Goal: Task Accomplishment & Management: Manage account settings

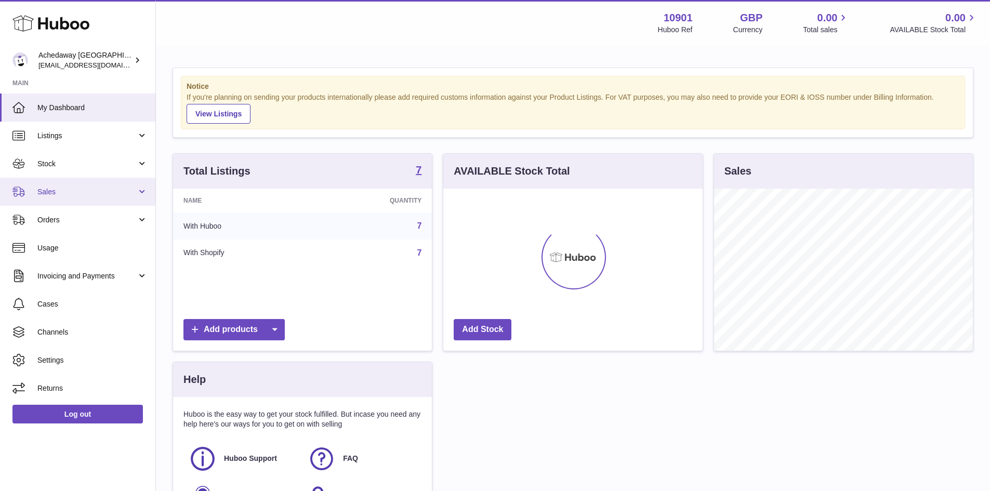
scroll to position [162, 259]
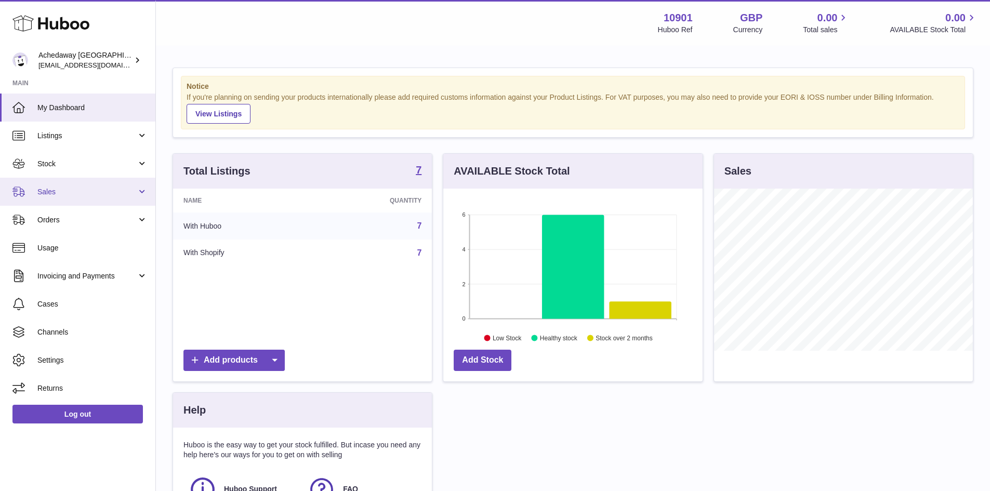
click at [129, 190] on span "Sales" at bounding box center [86, 192] width 99 height 10
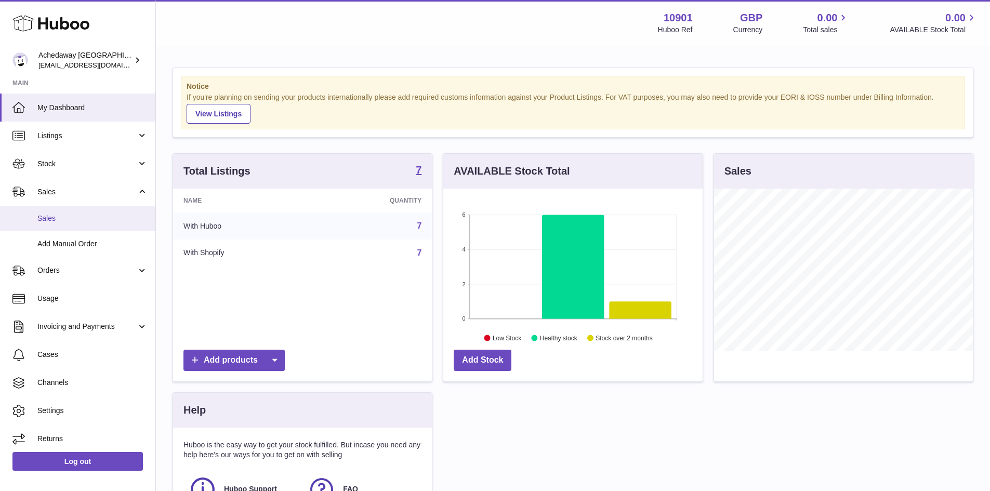
click at [105, 212] on link "Sales" at bounding box center [77, 218] width 155 height 25
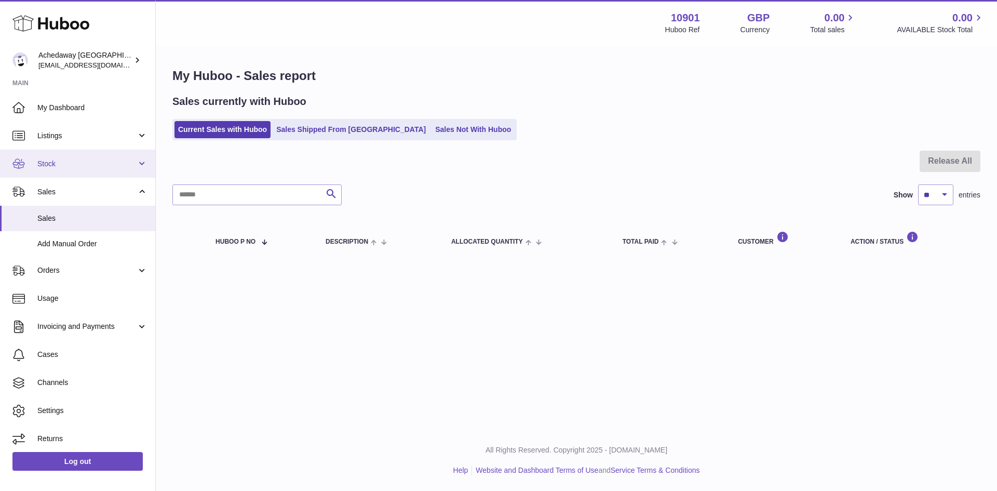
click at [92, 168] on span "Stock" at bounding box center [86, 164] width 99 height 10
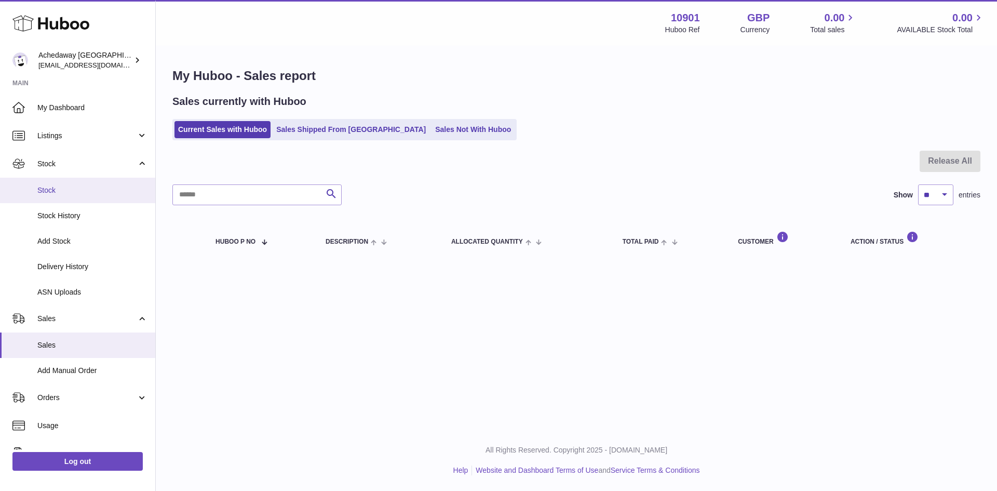
click at [98, 186] on span "Stock" at bounding box center [92, 190] width 110 height 10
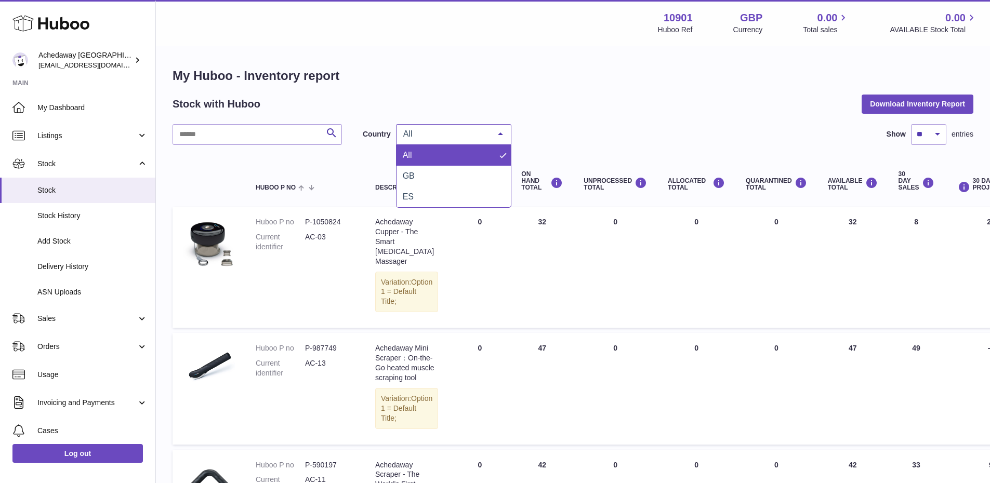
click at [455, 142] on div "All" at bounding box center [453, 134] width 115 height 21
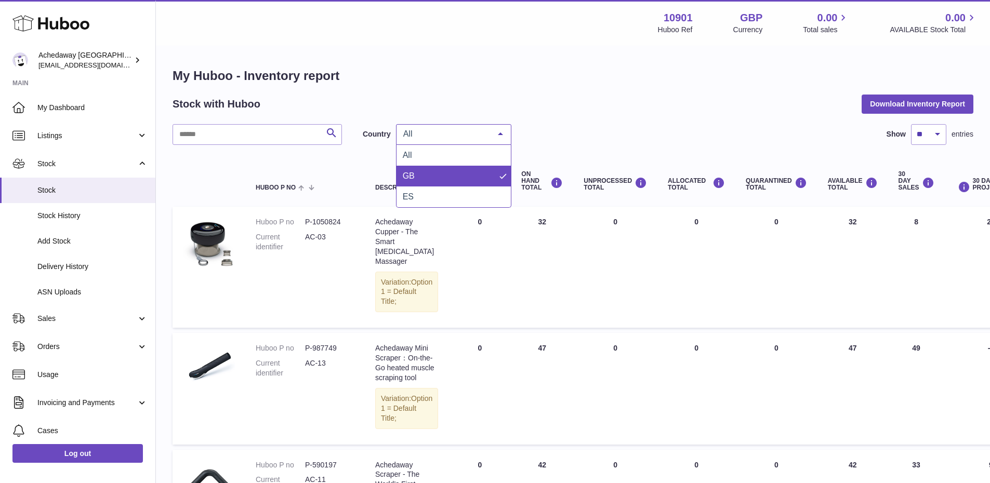
click at [451, 175] on span "GB" at bounding box center [453, 176] width 114 height 21
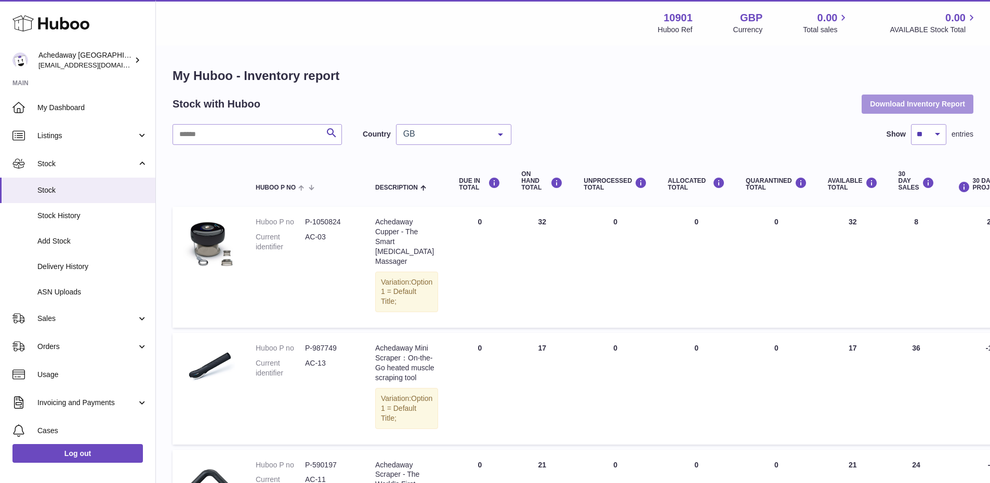
click at [888, 108] on button "Download Inventory Report" at bounding box center [917, 104] width 112 height 19
click at [482, 135] on span "GB" at bounding box center [444, 134] width 89 height 10
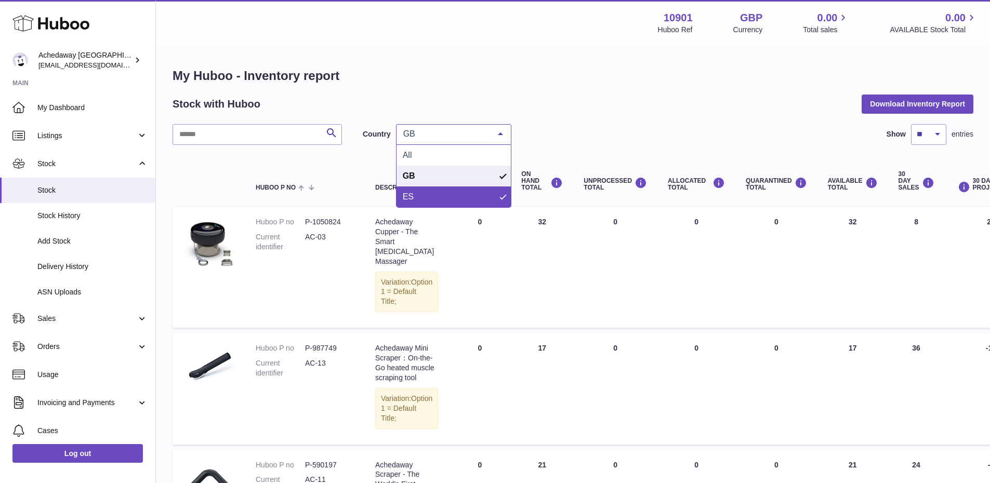
click at [429, 196] on span "ES" at bounding box center [453, 196] width 114 height 21
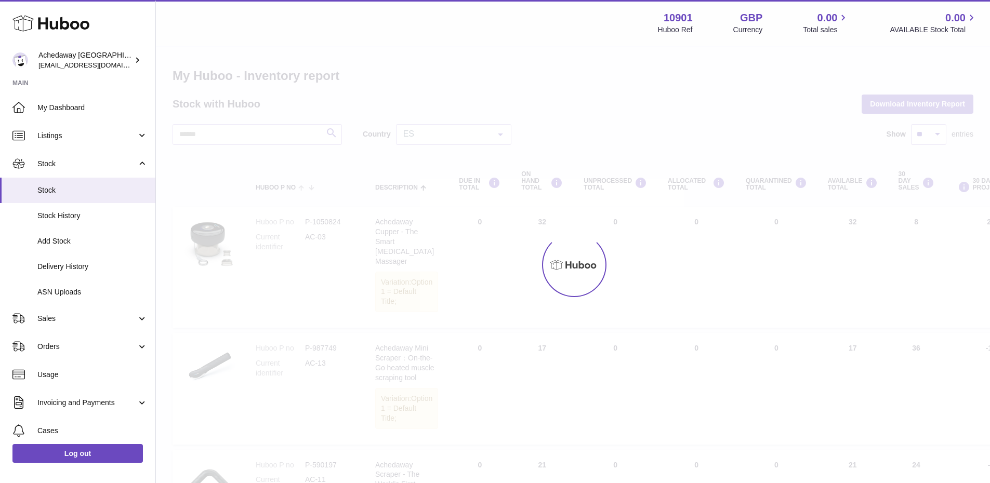
click at [681, 128] on div at bounding box center [573, 265] width 834 height 436
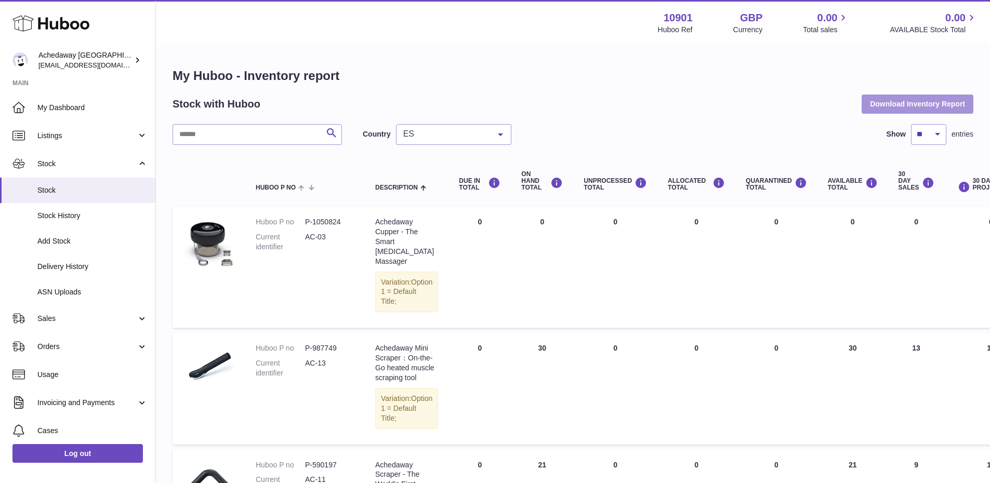
click at [889, 103] on button "Download Inventory Report" at bounding box center [917, 104] width 112 height 19
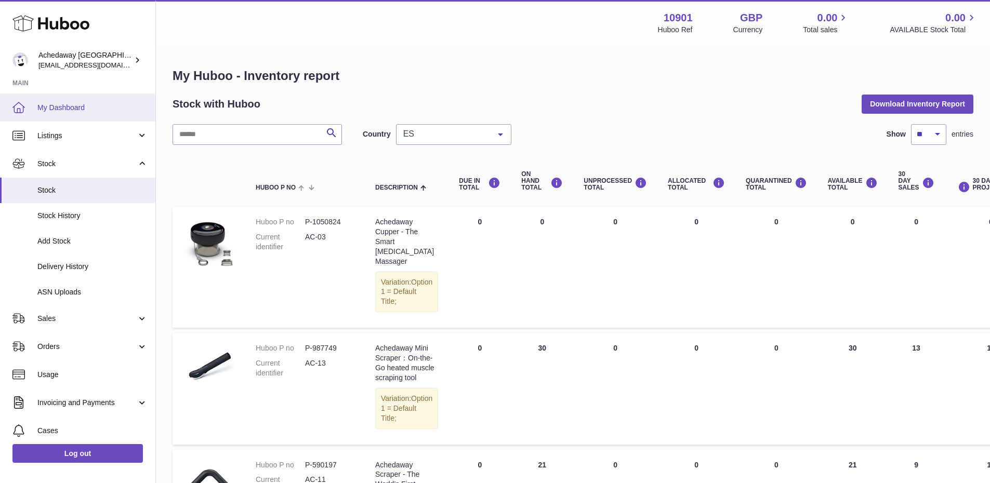
click at [85, 114] on link "My Dashboard" at bounding box center [77, 107] width 155 height 28
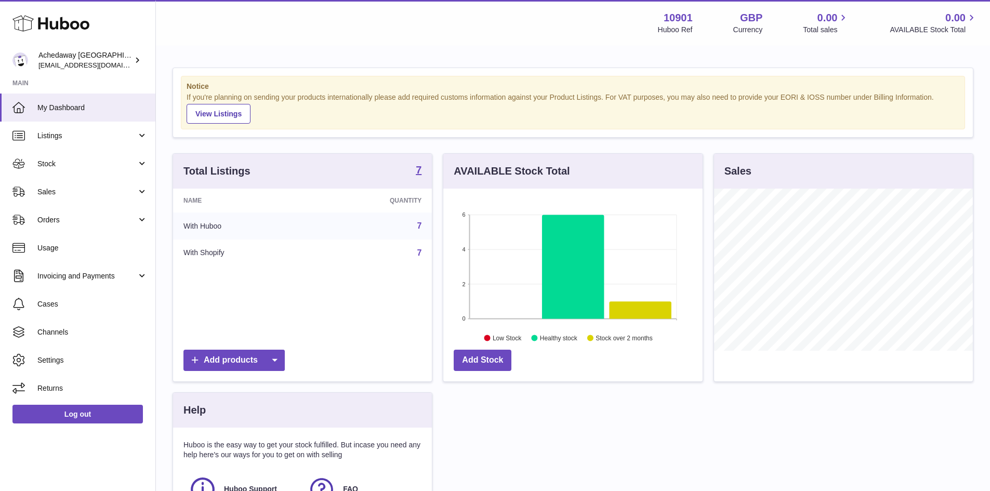
scroll to position [162, 259]
click at [65, 184] on link "Sales" at bounding box center [77, 192] width 155 height 28
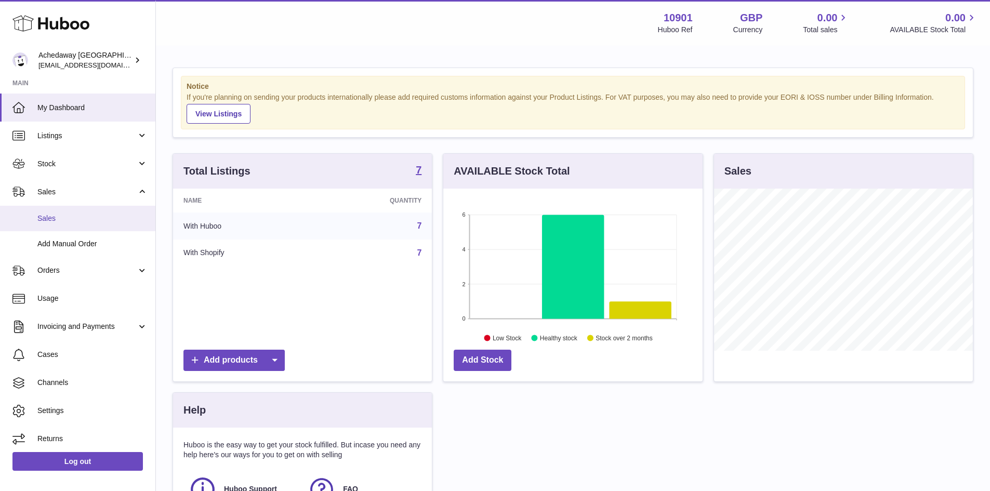
click at [72, 210] on link "Sales" at bounding box center [77, 218] width 155 height 25
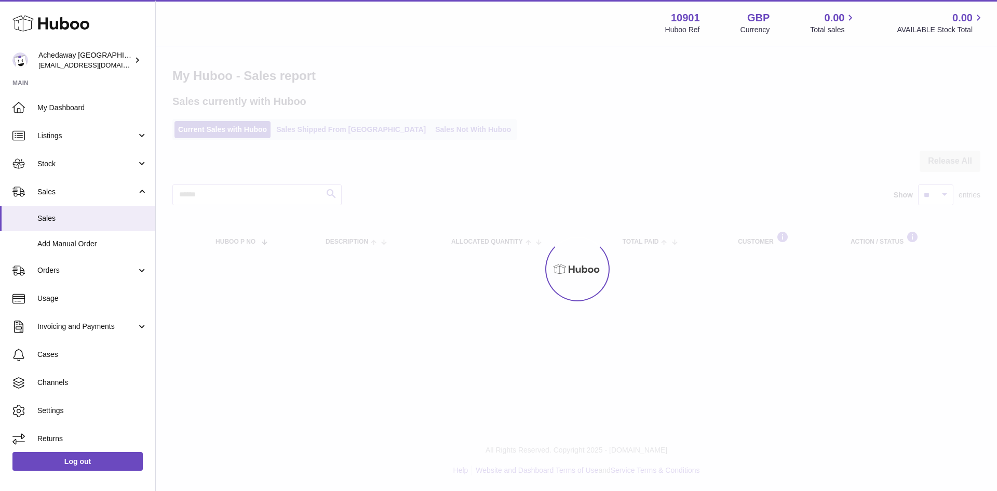
click at [430, 141] on div "My Huboo - Sales report Sales currently with Huboo Current Sales with Huboo Sal…" at bounding box center [576, 164] width 841 height 235
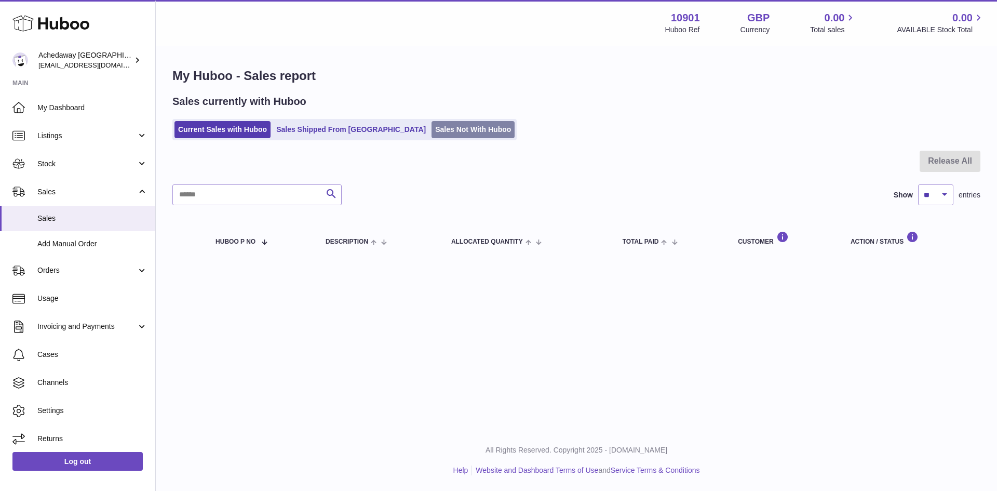
click at [432, 135] on link "Sales Not With Huboo" at bounding box center [473, 129] width 83 height 17
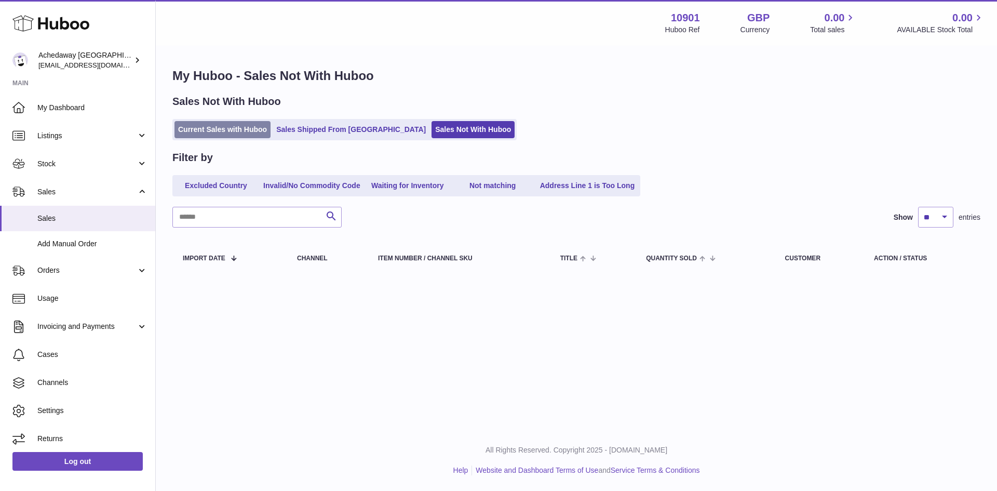
click at [260, 137] on link "Current Sales with Huboo" at bounding box center [223, 129] width 96 height 17
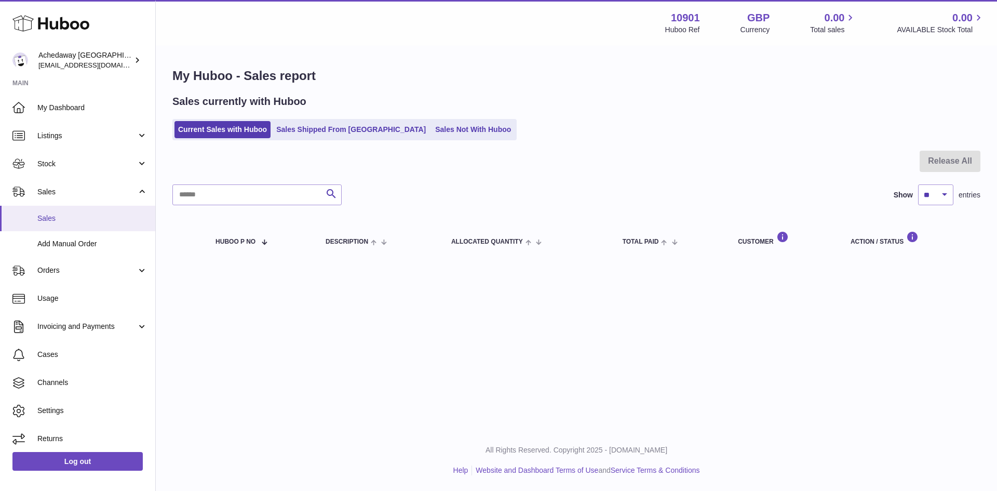
click at [138, 213] on span "Sales" at bounding box center [92, 218] width 110 height 10
click at [103, 232] on link "Add Manual Order" at bounding box center [77, 243] width 155 height 25
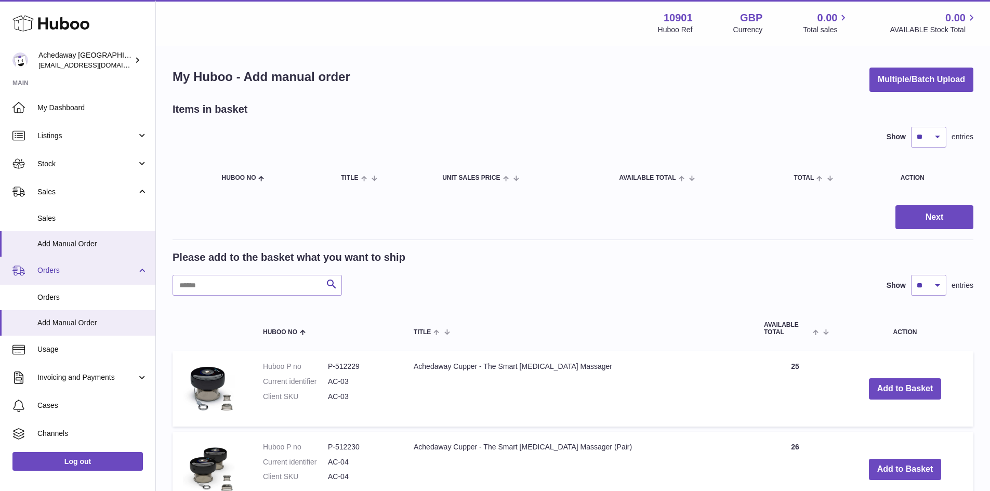
click at [67, 277] on link "Orders" at bounding box center [77, 271] width 155 height 28
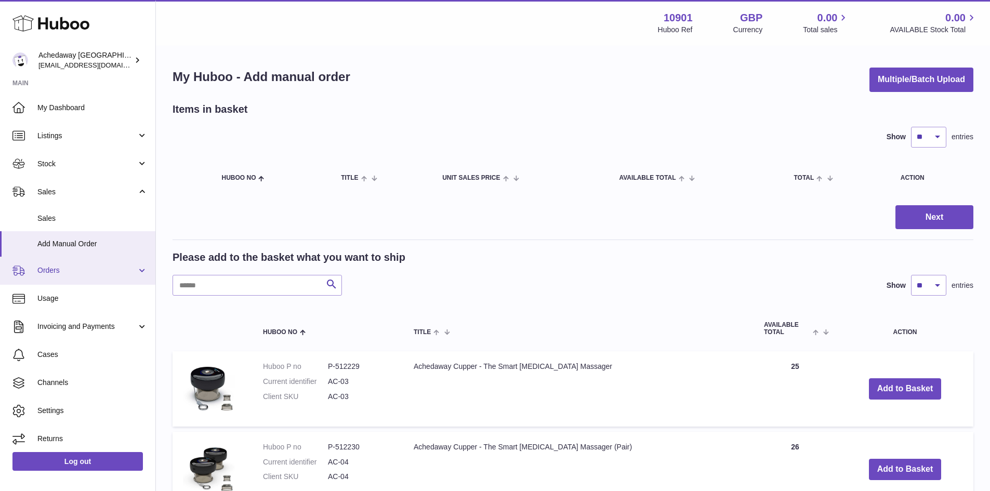
click at [81, 272] on span "Orders" at bounding box center [86, 270] width 99 height 10
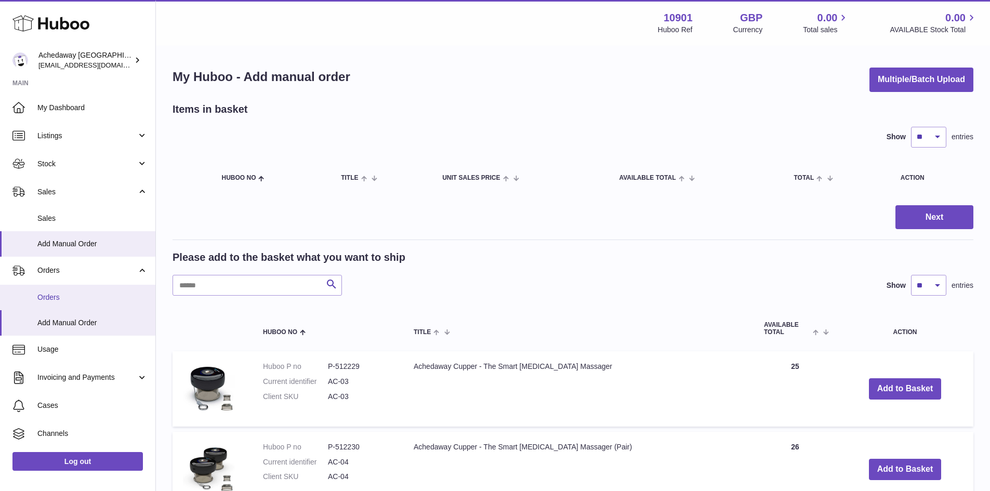
click at [91, 300] on span "Orders" at bounding box center [92, 297] width 110 height 10
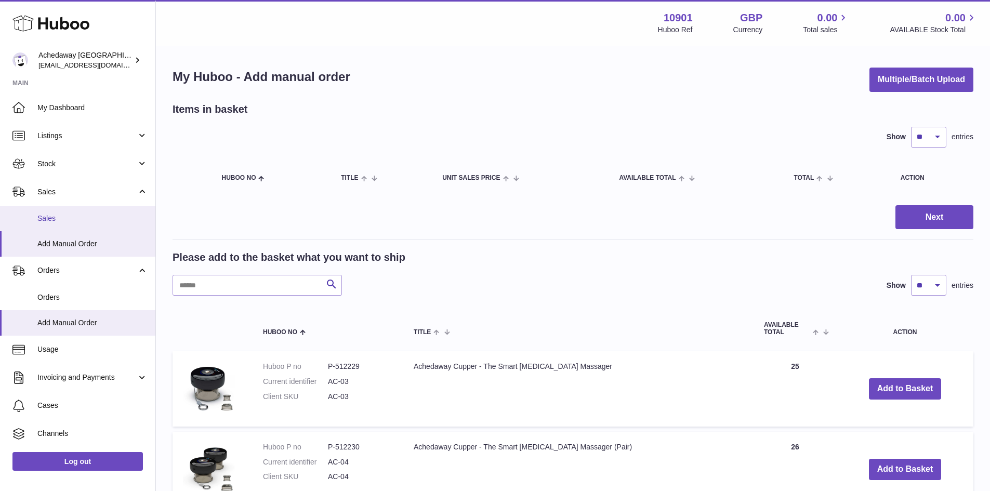
click at [81, 224] on link "Sales" at bounding box center [77, 218] width 155 height 25
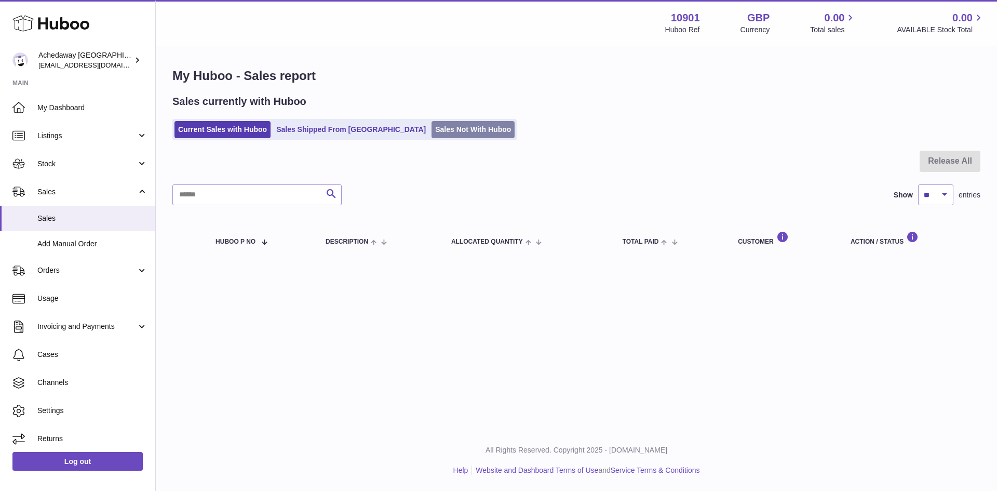
click at [432, 137] on link "Sales Not With Huboo" at bounding box center [473, 129] width 83 height 17
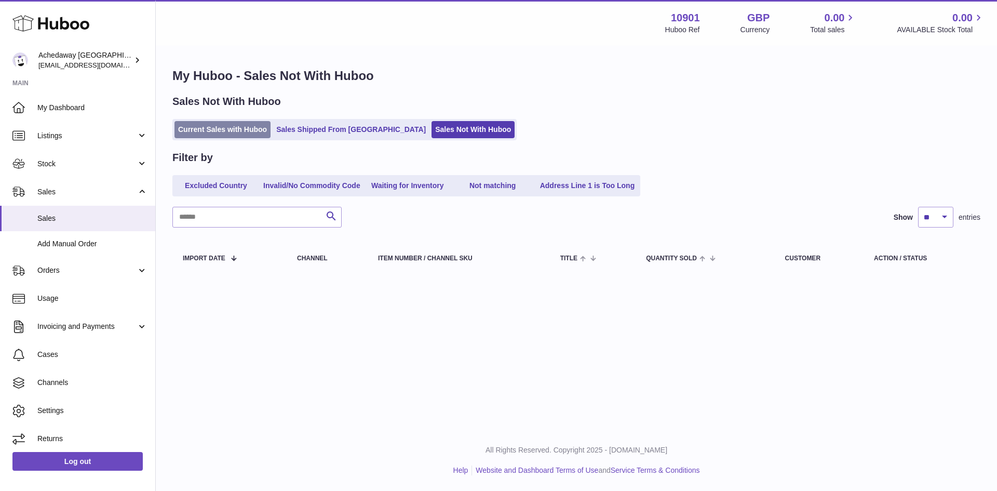
click at [218, 131] on link "Current Sales with Huboo" at bounding box center [223, 129] width 96 height 17
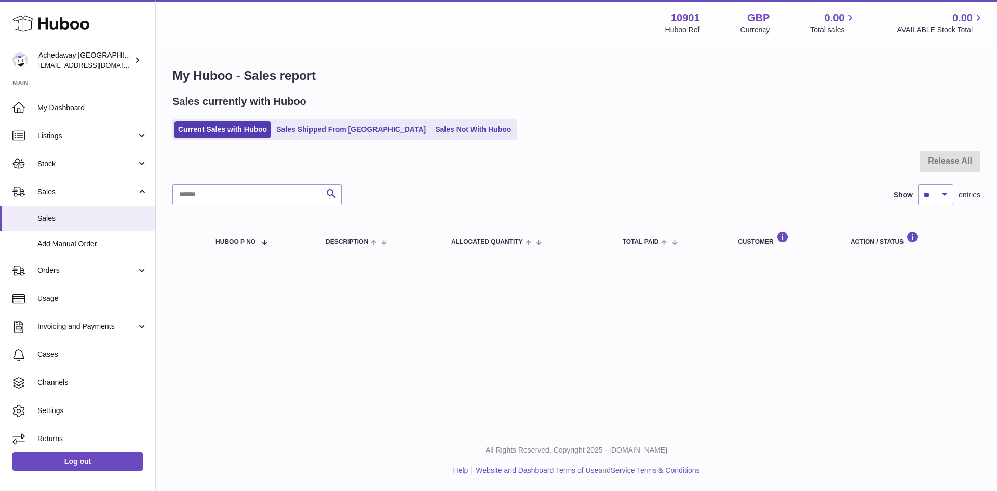
drag, startPoint x: 46, startPoint y: 281, endPoint x: 52, endPoint y: 287, distance: 8.8
click at [46, 281] on link "Orders" at bounding box center [77, 271] width 155 height 28
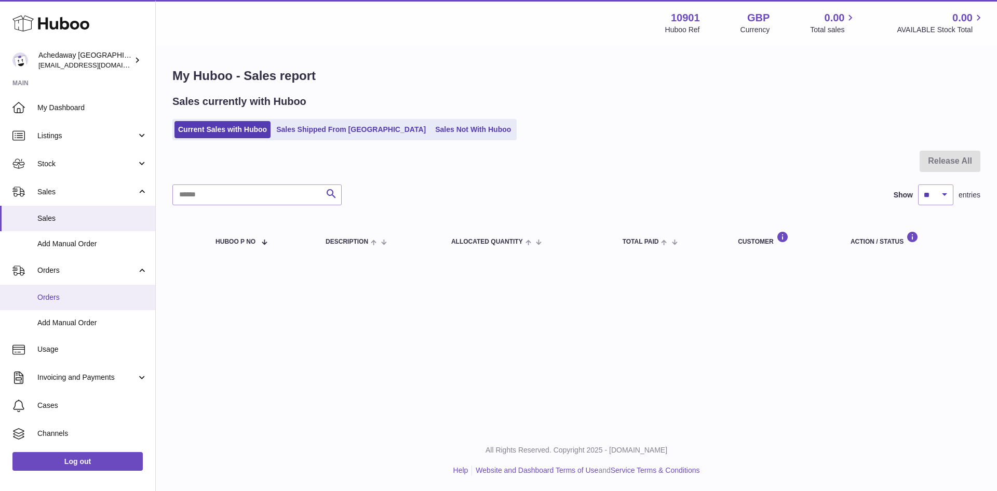
click at [70, 304] on link "Orders" at bounding box center [77, 297] width 155 height 25
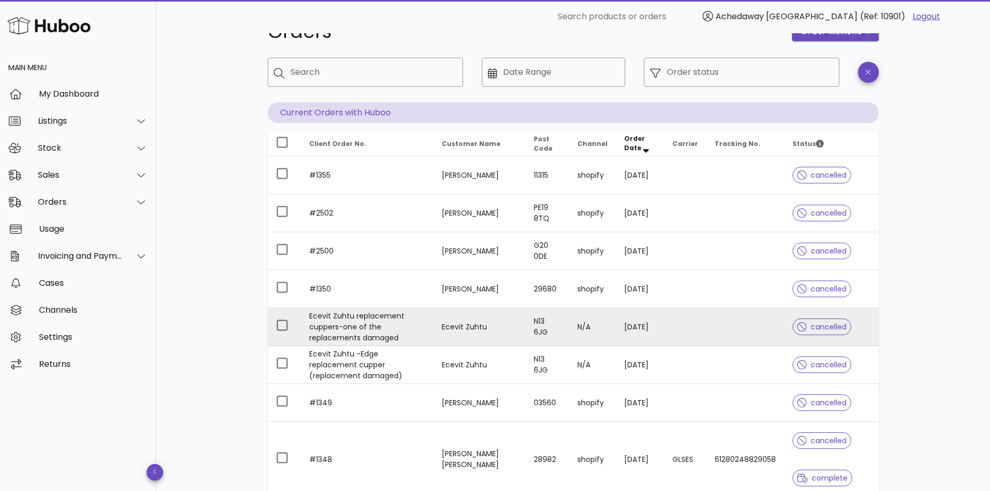
scroll to position [52, 0]
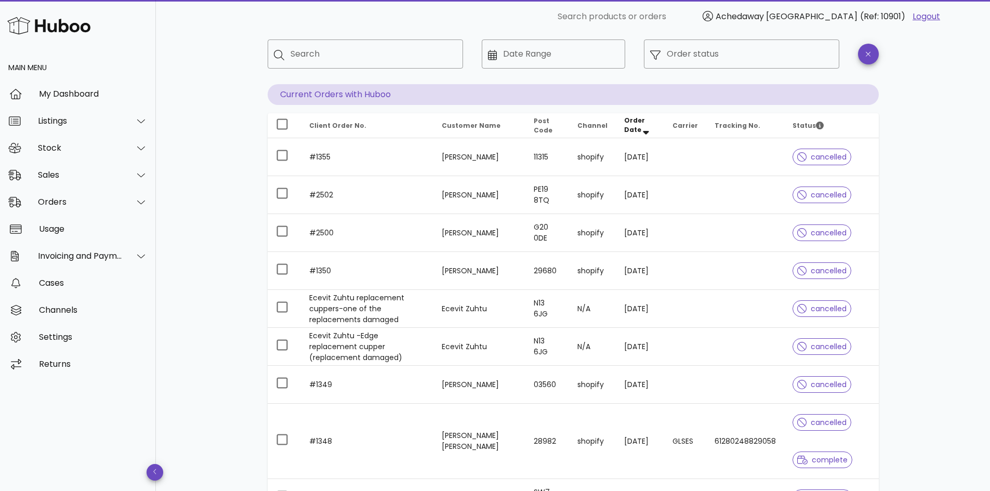
click at [629, 123] on span "Order Date" at bounding box center [634, 125] width 21 height 18
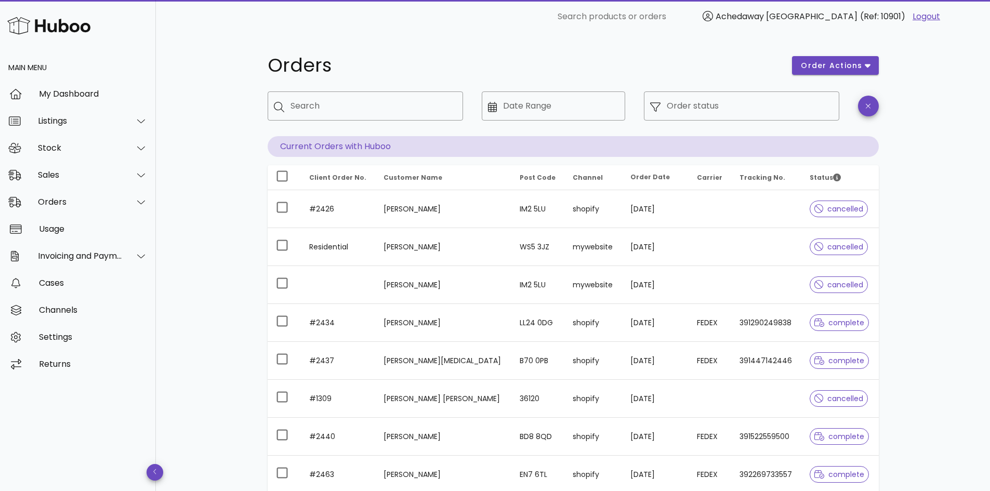
click at [574, 180] on span "Channel" at bounding box center [587, 177] width 30 height 9
click at [715, 103] on input "Order status" at bounding box center [749, 106] width 166 height 17
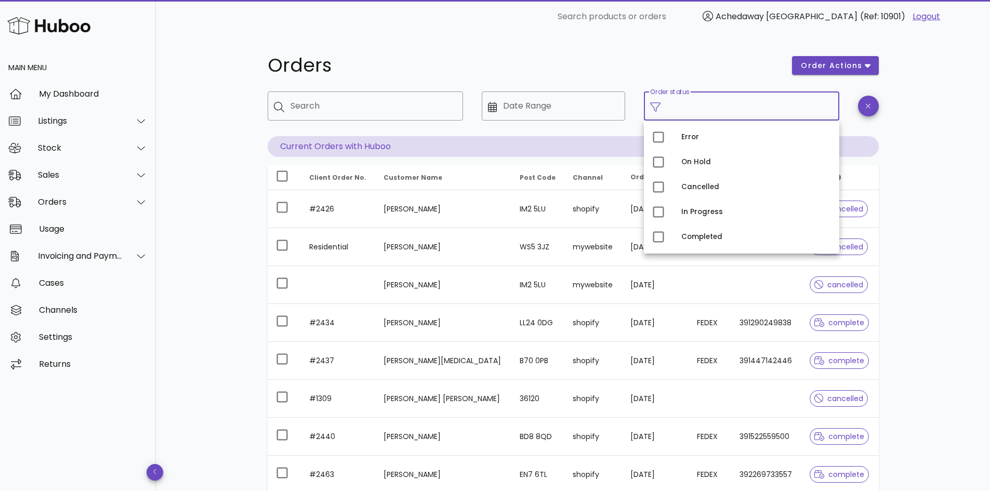
click at [808, 107] on input "Order status" at bounding box center [749, 106] width 166 height 17
